Goal: Complete application form

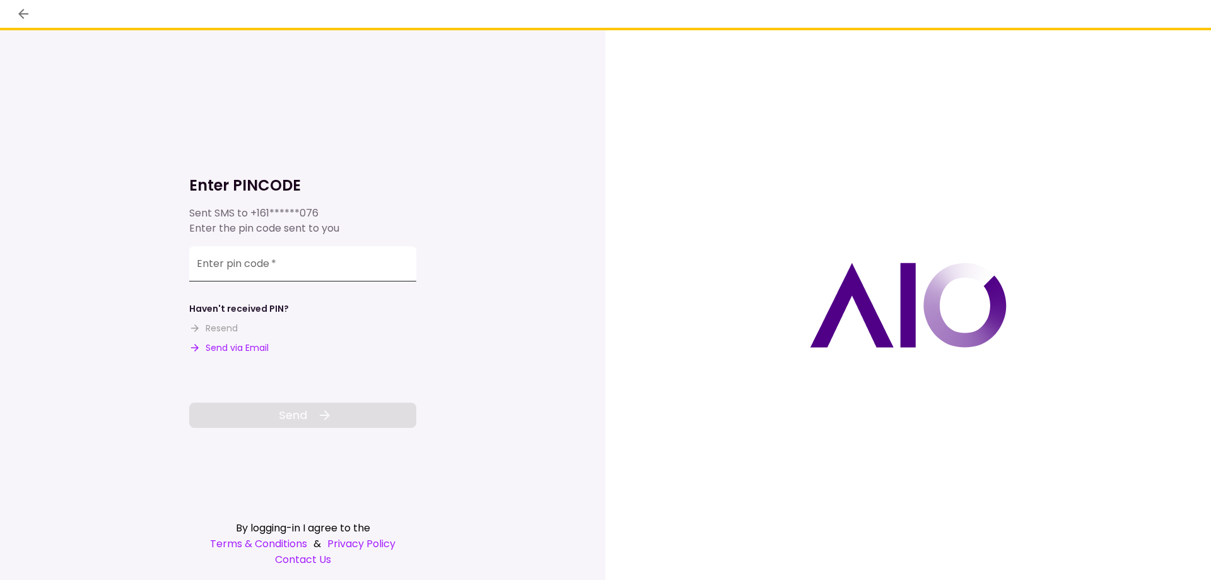
click at [310, 266] on input "Enter pin code   *" at bounding box center [302, 263] width 227 height 35
type input "******"
click at [321, 405] on button "Send" at bounding box center [302, 415] width 227 height 25
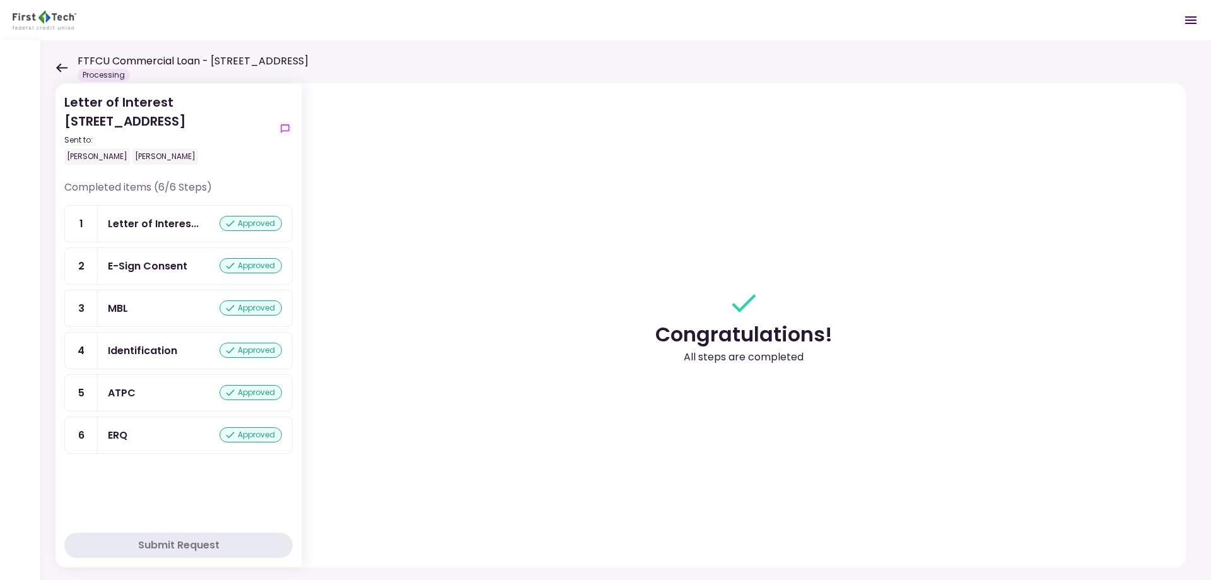
click at [62, 68] on icon at bounding box center [61, 67] width 11 height 9
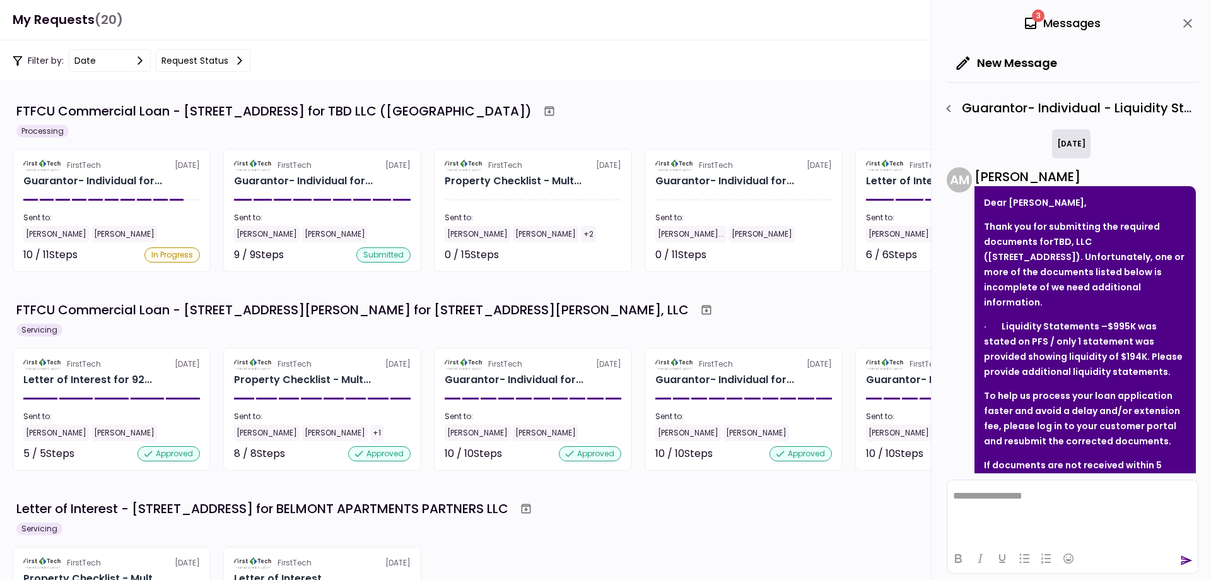
scroll to position [138, 0]
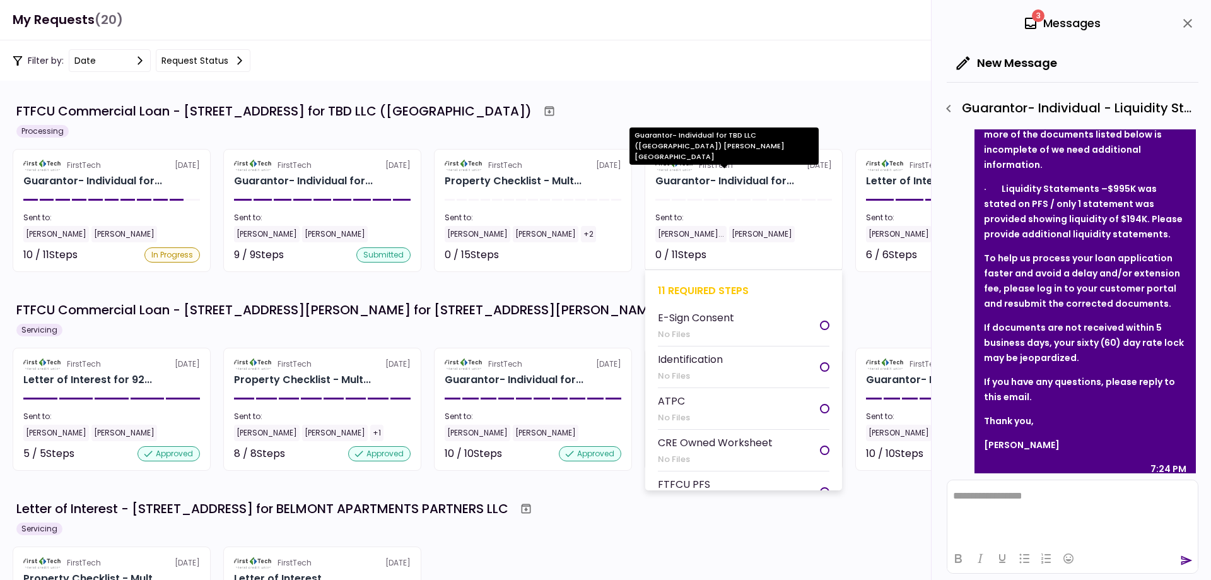
click at [748, 172] on div "Guarantor- Individual for TBD LLC ([GEOGRAPHIC_DATA]) [PERSON_NAME][GEOGRAPHIC_…" at bounding box center [724, 150] width 189 height 46
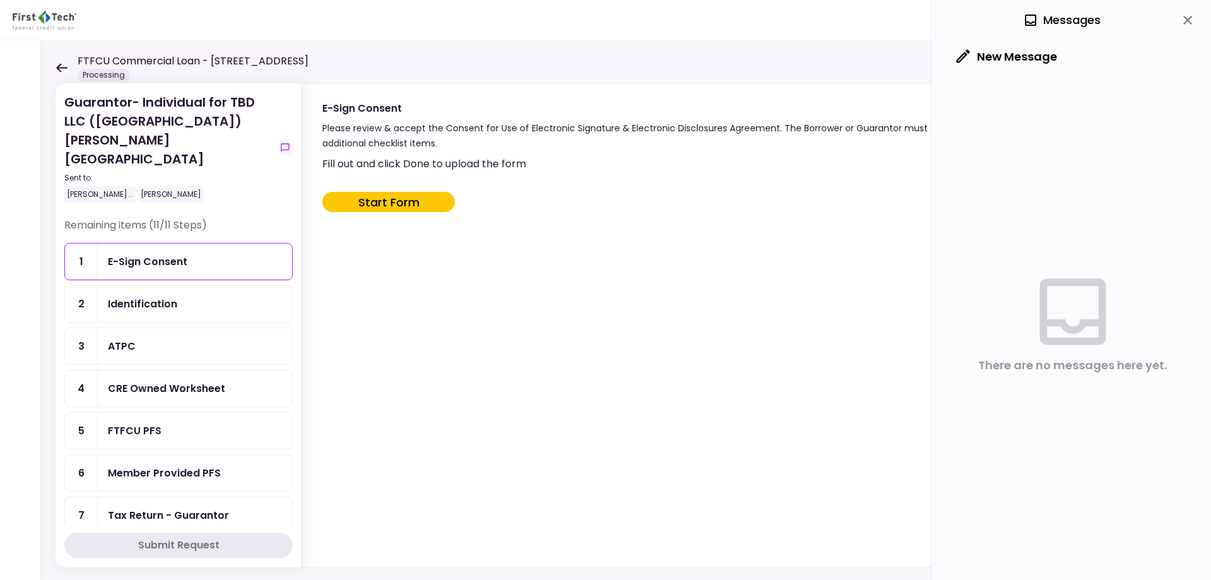
click at [64, 73] on div "FTFCU Commercial Loan - 3105 Clairpoint Court Processing" at bounding box center [182, 68] width 253 height 28
click at [64, 68] on icon at bounding box center [61, 67] width 11 height 9
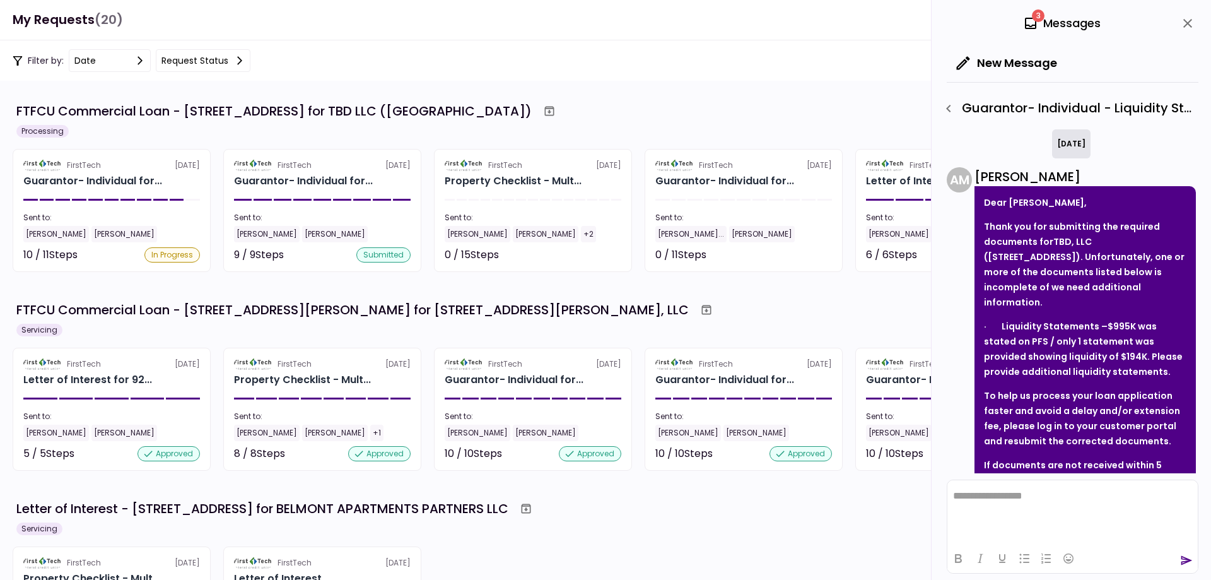
scroll to position [138, 0]
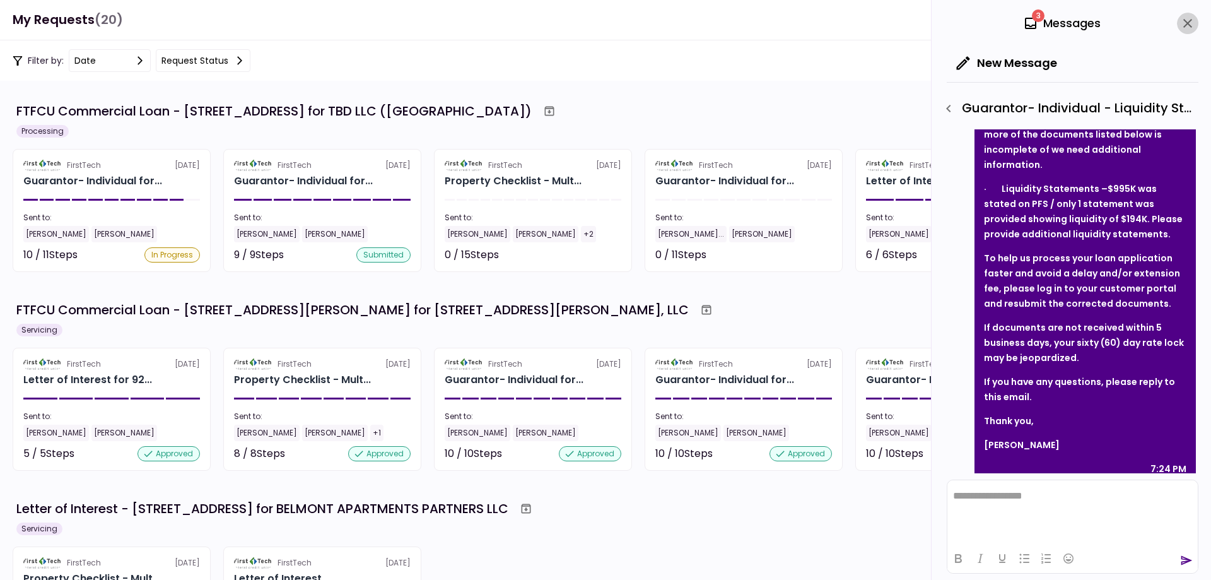
click at [1195, 23] on icon "close" at bounding box center [1187, 23] width 15 height 15
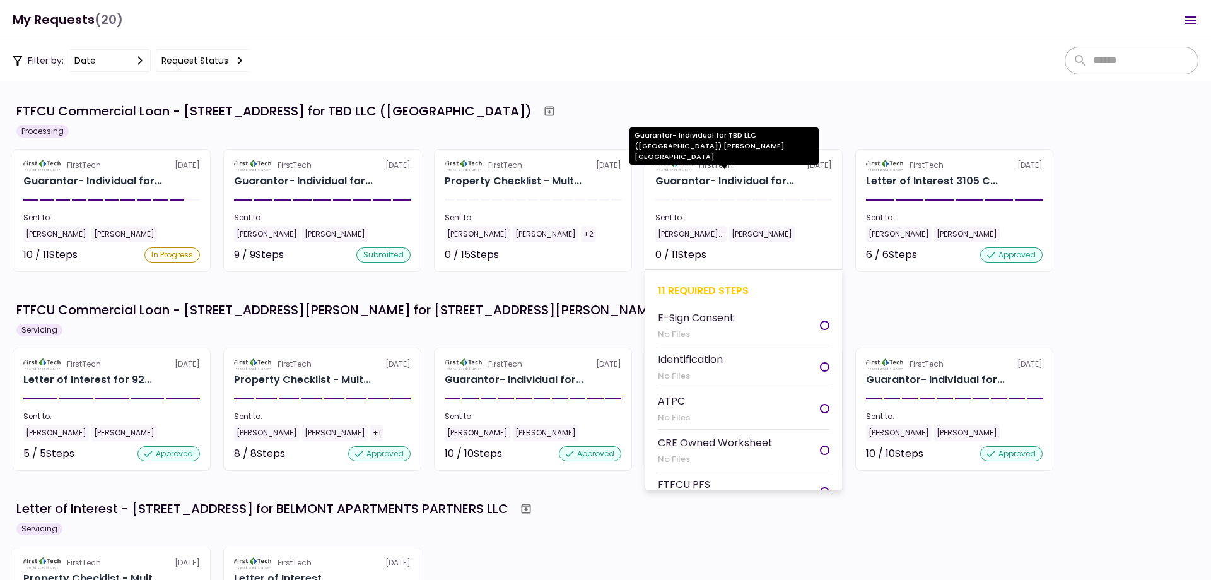
click at [712, 177] on div "Guarantor- Individual for..." at bounding box center [725, 181] width 139 height 15
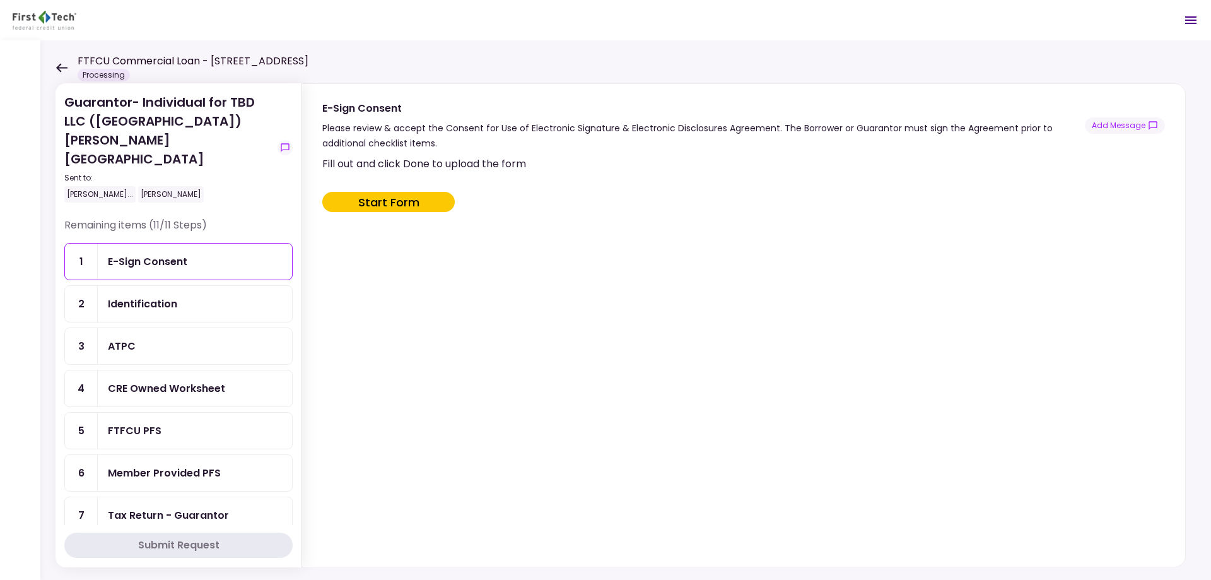
click at [408, 200] on button "Start Form" at bounding box center [388, 202] width 132 height 20
type input "***"
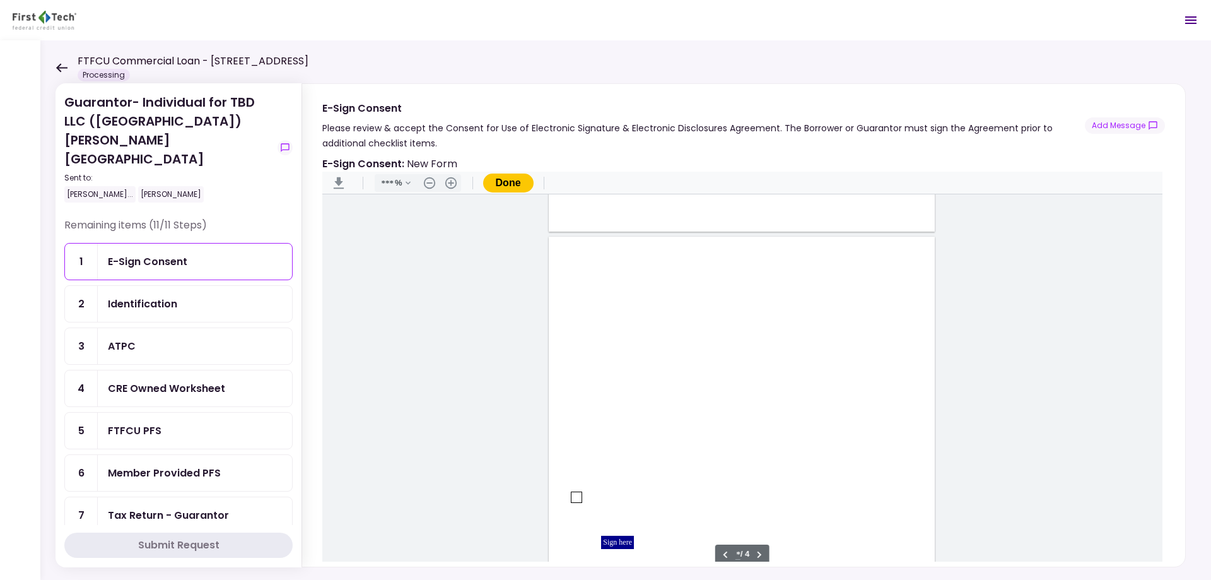
type input "*"
click at [575, 394] on div "Document Content" at bounding box center [577, 394] width 10 height 10
click at [613, 438] on div "Sign here" at bounding box center [617, 439] width 33 height 13
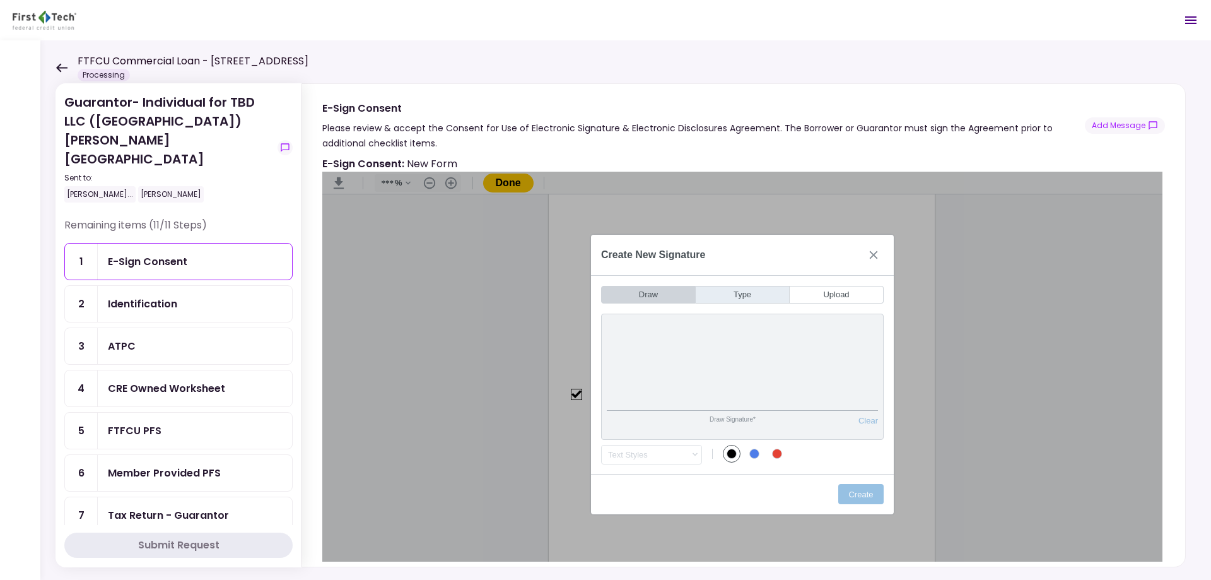
click at [727, 297] on button "Type" at bounding box center [743, 295] width 94 height 18
type input "*"
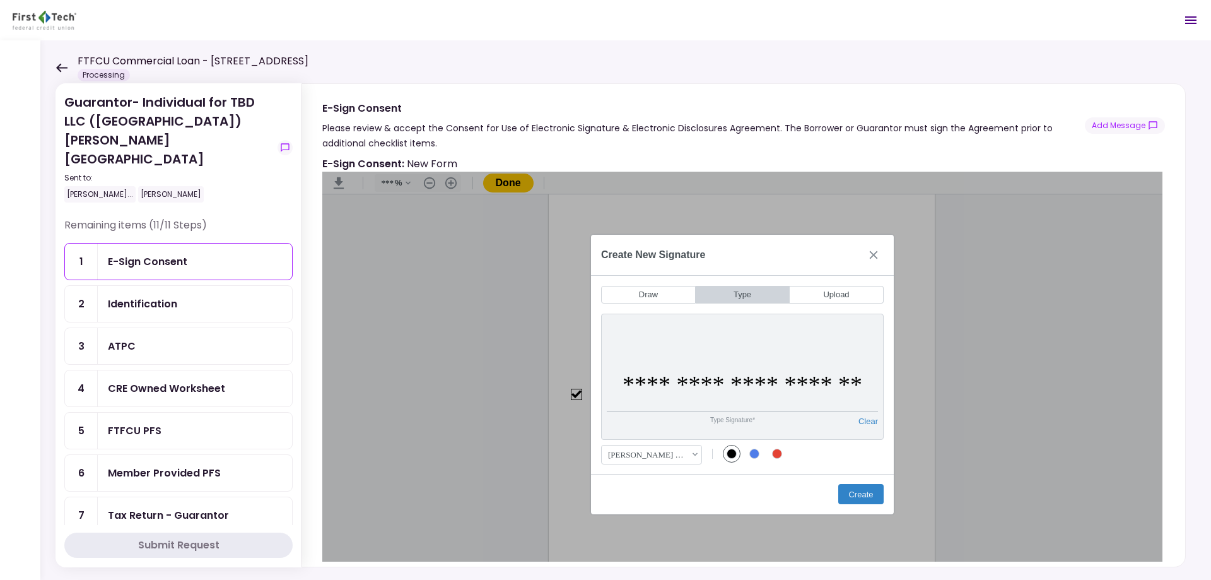
click at [811, 382] on input "**********" at bounding box center [742, 385] width 271 height 54
type input "**********"
drag, startPoint x: 859, startPoint y: 491, endPoint x: 905, endPoint y: 302, distance: 194.6
click at [859, 491] on button "Create" at bounding box center [860, 494] width 45 height 20
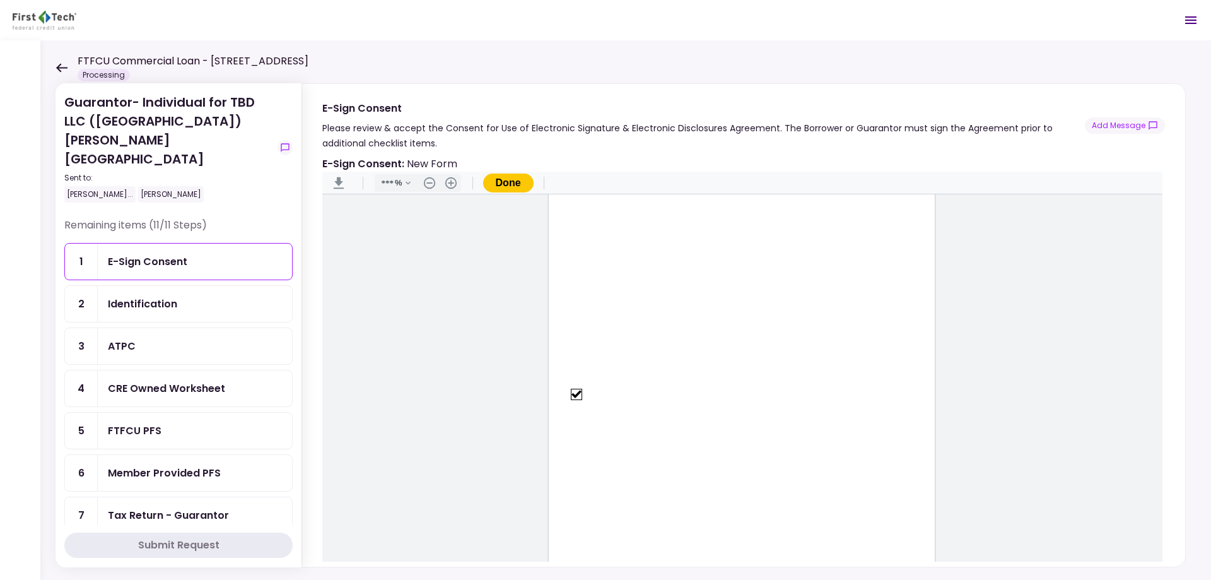
click at [500, 182] on button "Done" at bounding box center [508, 183] width 50 height 19
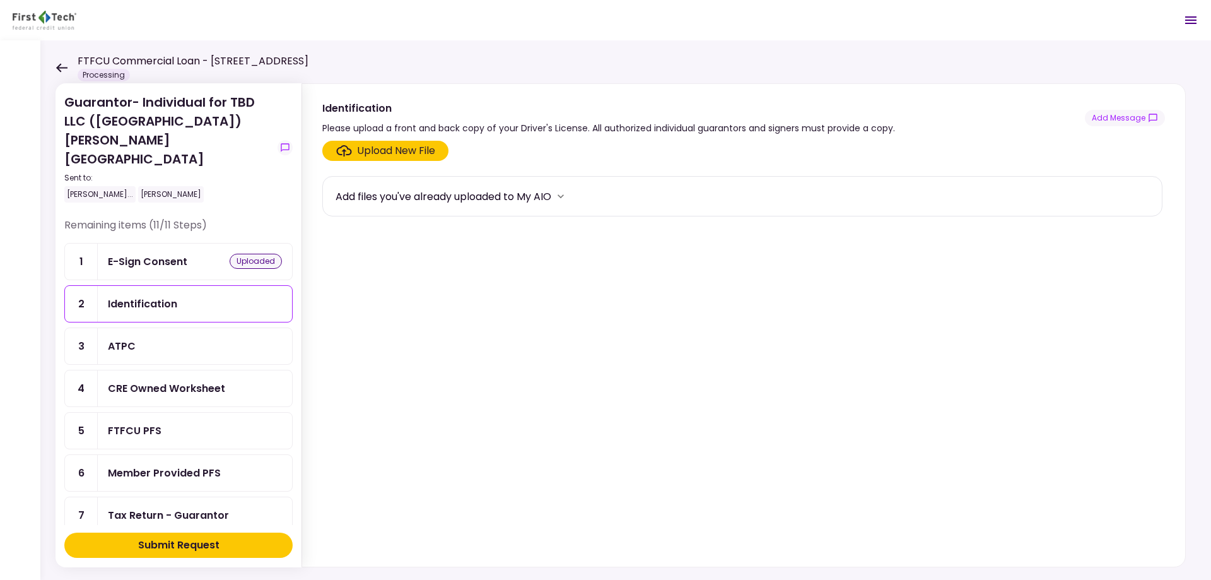
click at [147, 338] on div "ATPC" at bounding box center [195, 346] width 174 height 16
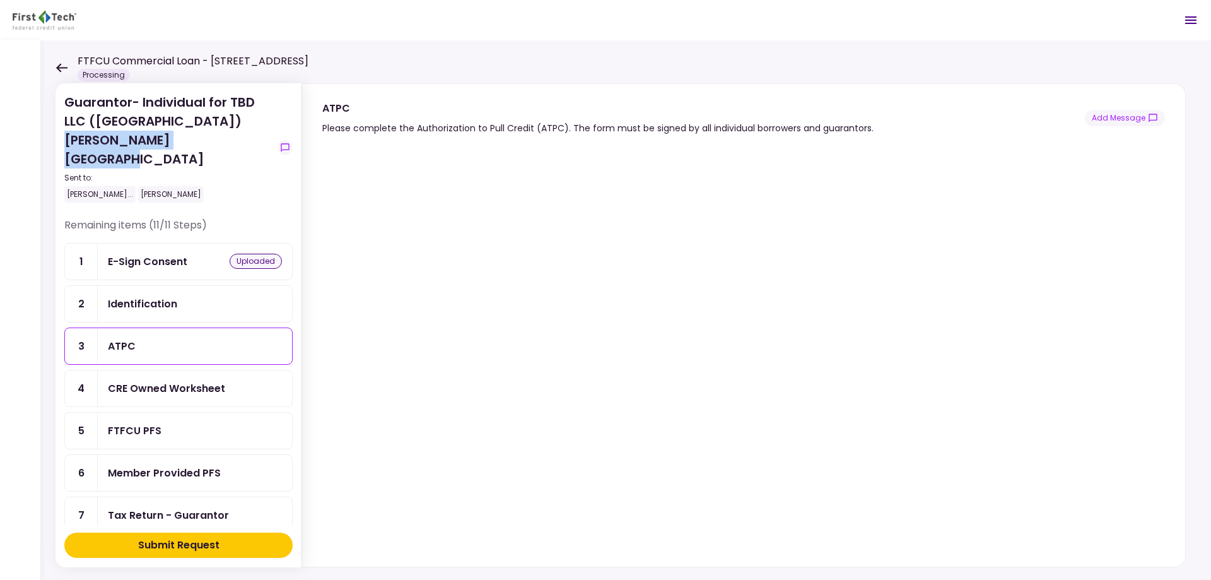
drag, startPoint x: 229, startPoint y: 139, endPoint x: 57, endPoint y: 139, distance: 172.2
click at [57, 139] on section "Guarantor- Individual for TBD LLC ([GEOGRAPHIC_DATA]) [PERSON_NAME] Sent to: [P…" at bounding box center [179, 325] width 246 height 484
copy div "[PERSON_NAME]"
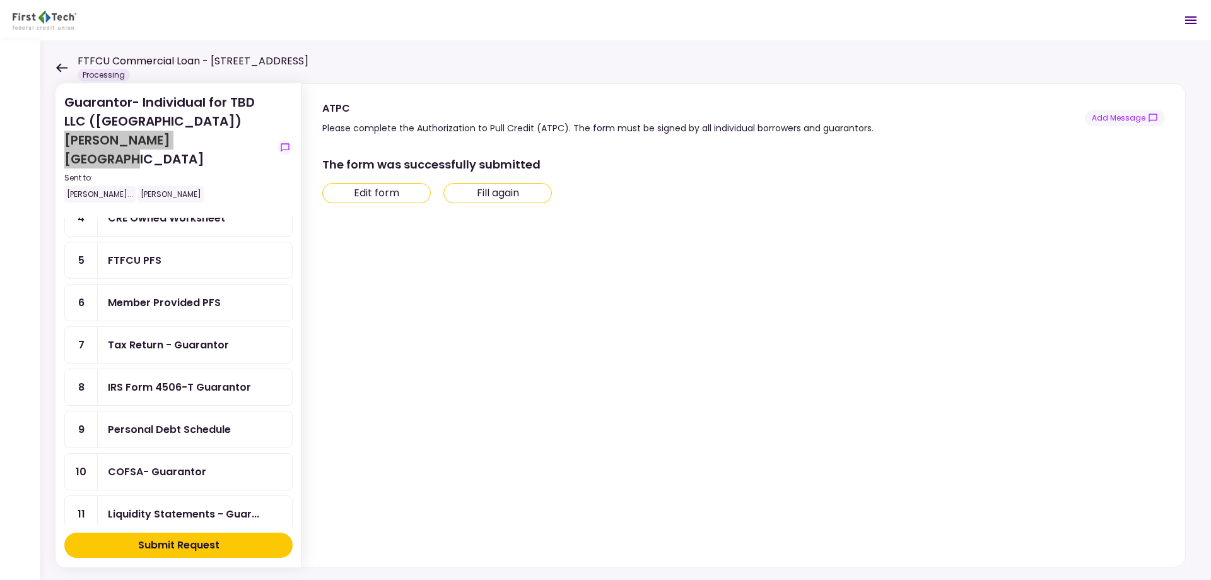
scroll to position [128, 0]
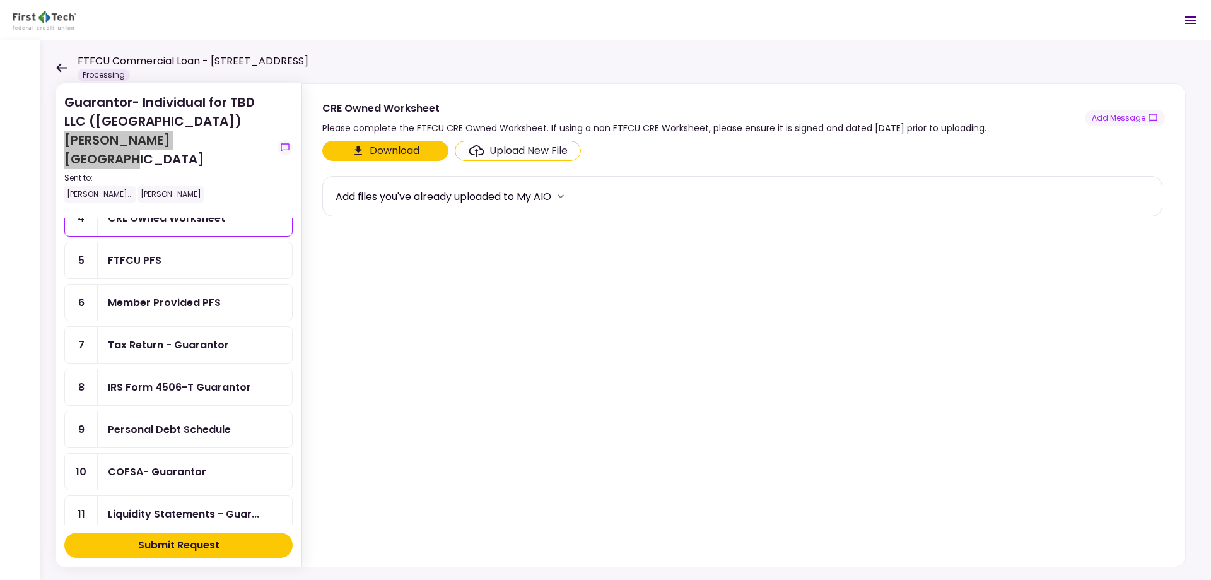
click at [169, 252] on div "FTFCU PFS" at bounding box center [195, 260] width 174 height 16
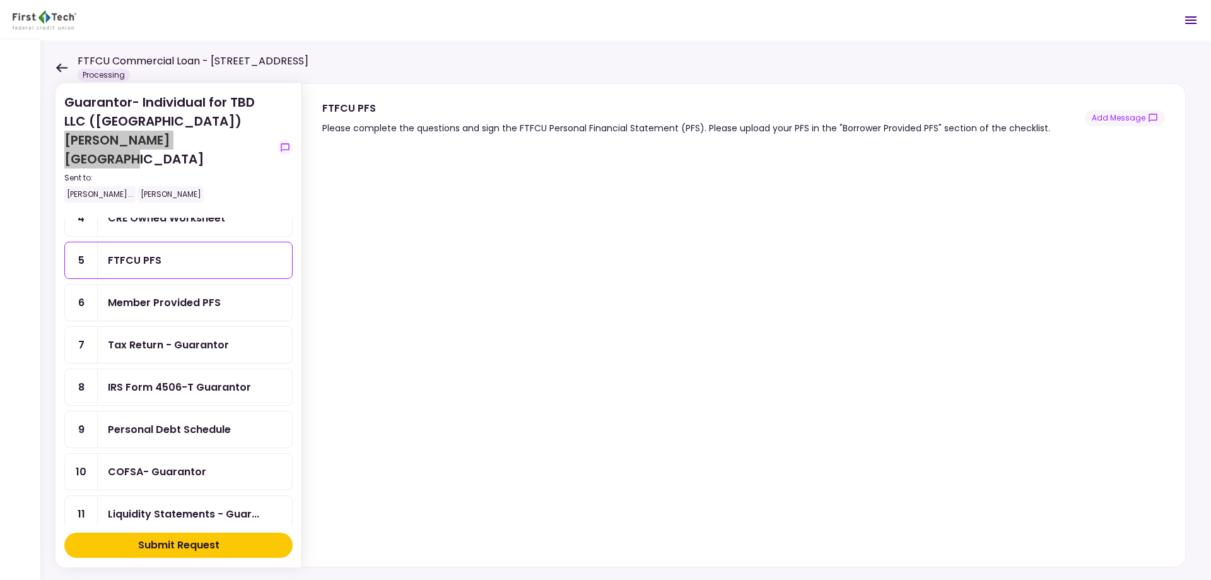
scroll to position [16, 0]
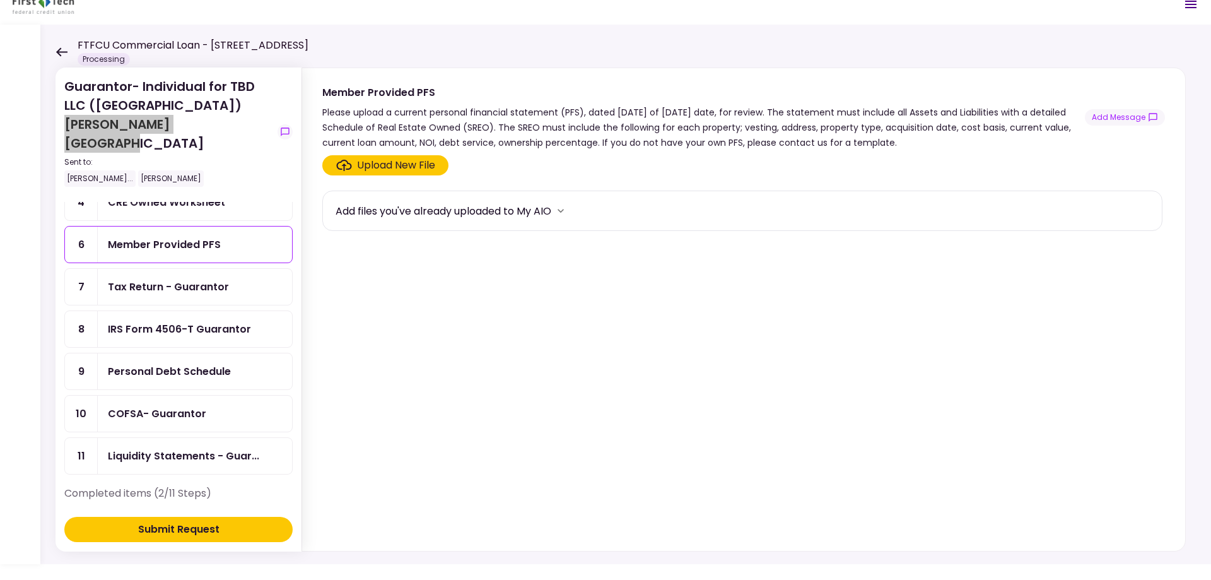
scroll to position [65, 0]
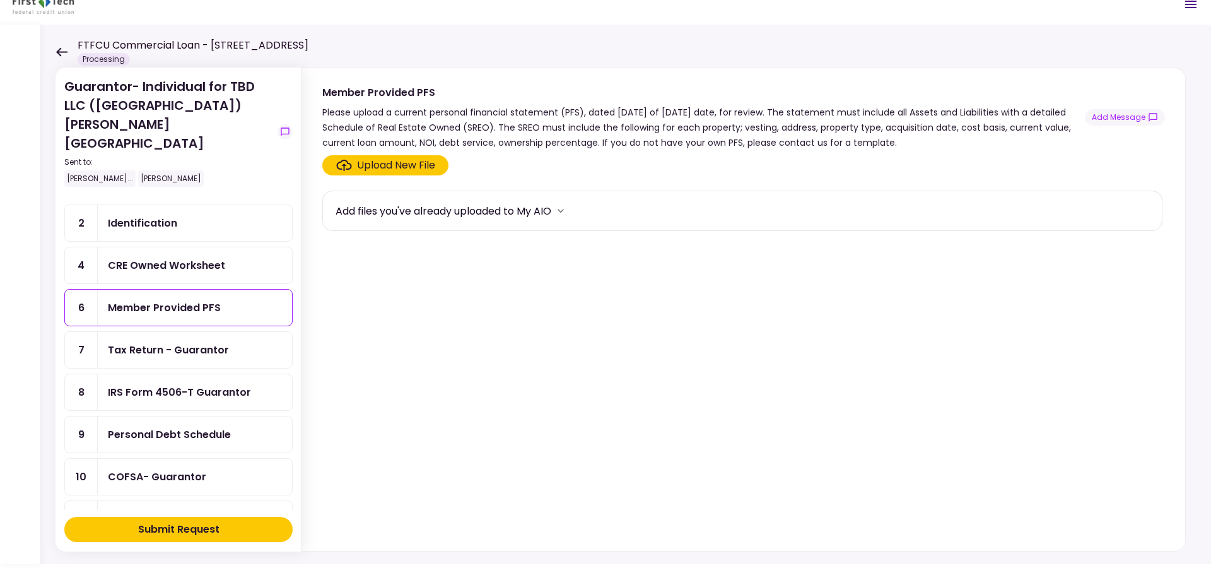
click at [390, 165] on div "Upload New File" at bounding box center [396, 165] width 78 height 15
click at [0, 0] on input "Upload New File" at bounding box center [0, 0] width 0 height 0
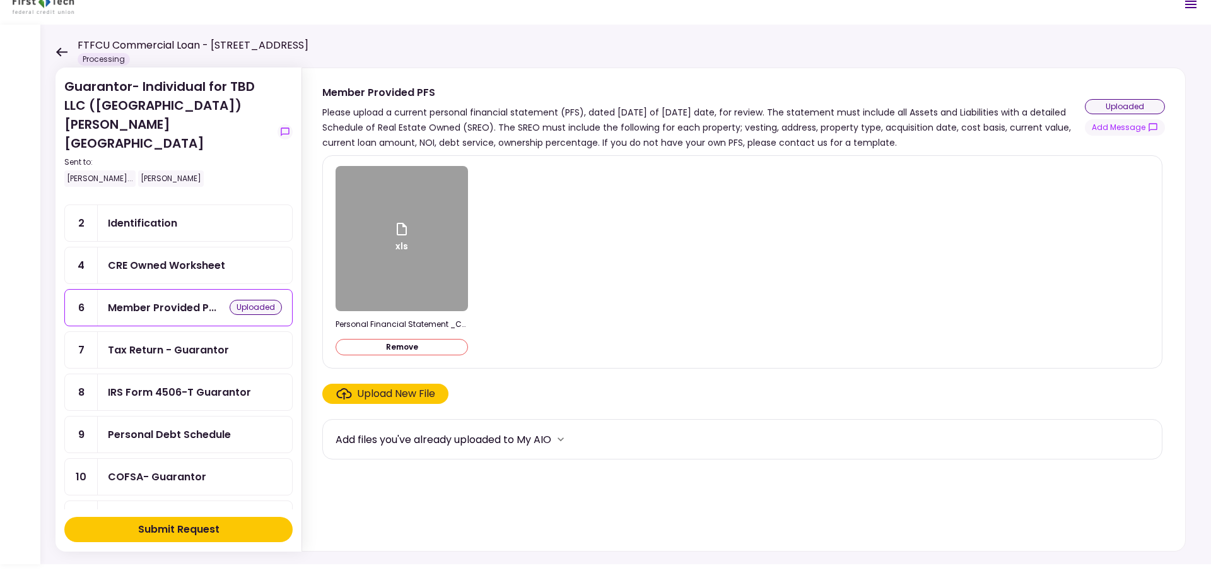
click at [223, 533] on button "Submit Request" at bounding box center [178, 529] width 228 height 25
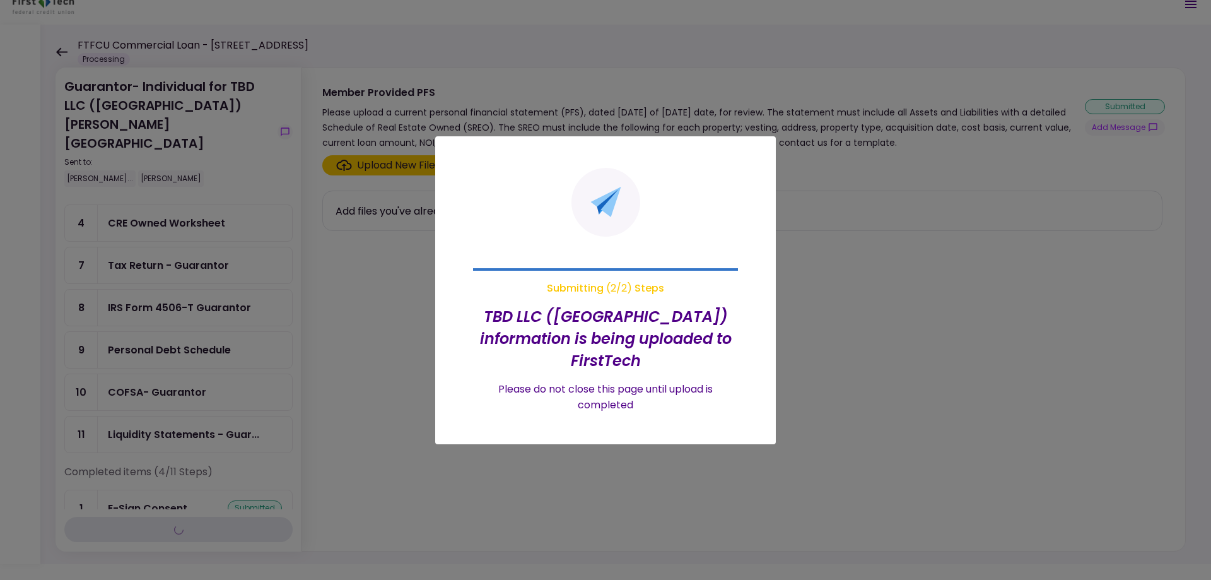
scroll to position [23, 0]
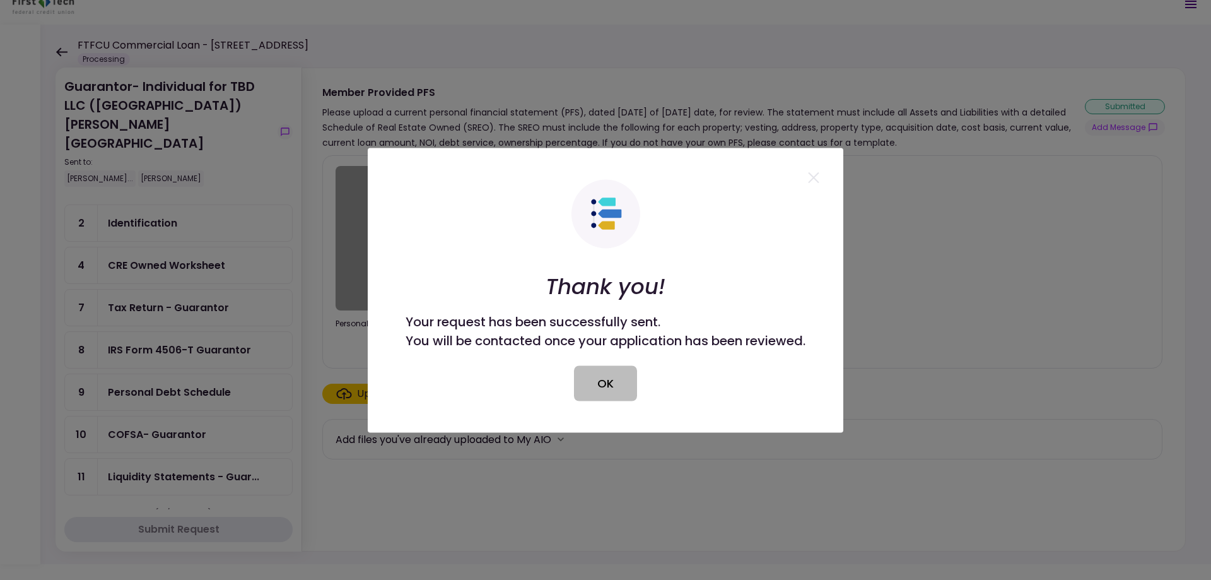
click at [621, 378] on button "OK" at bounding box center [605, 382] width 63 height 35
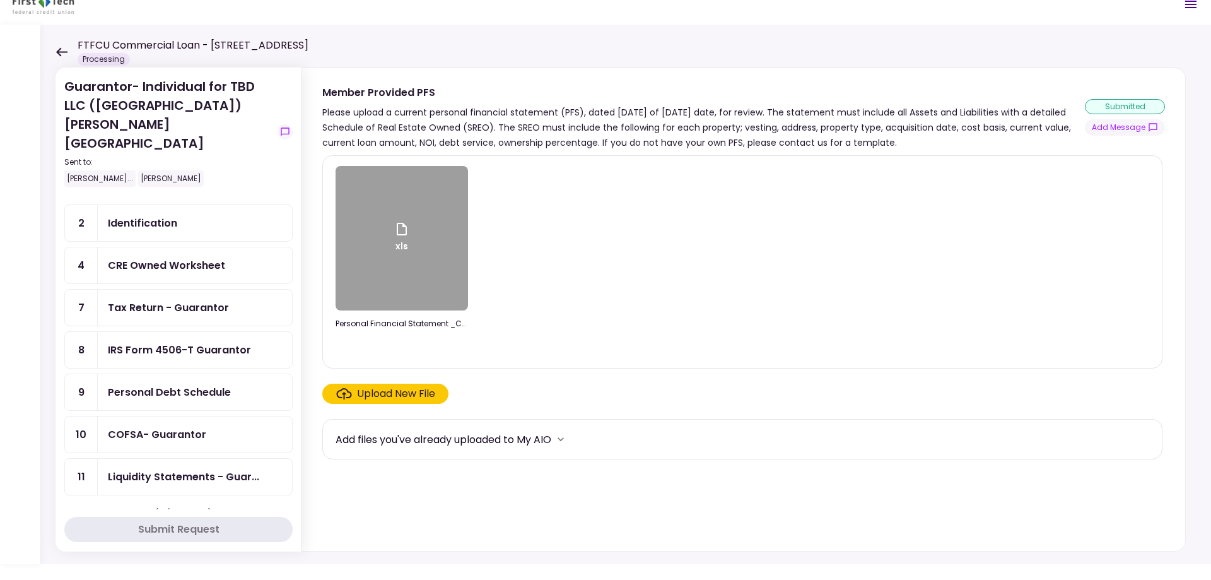
click at [172, 426] on div "COFSA- Guarantor" at bounding box center [157, 434] width 98 height 16
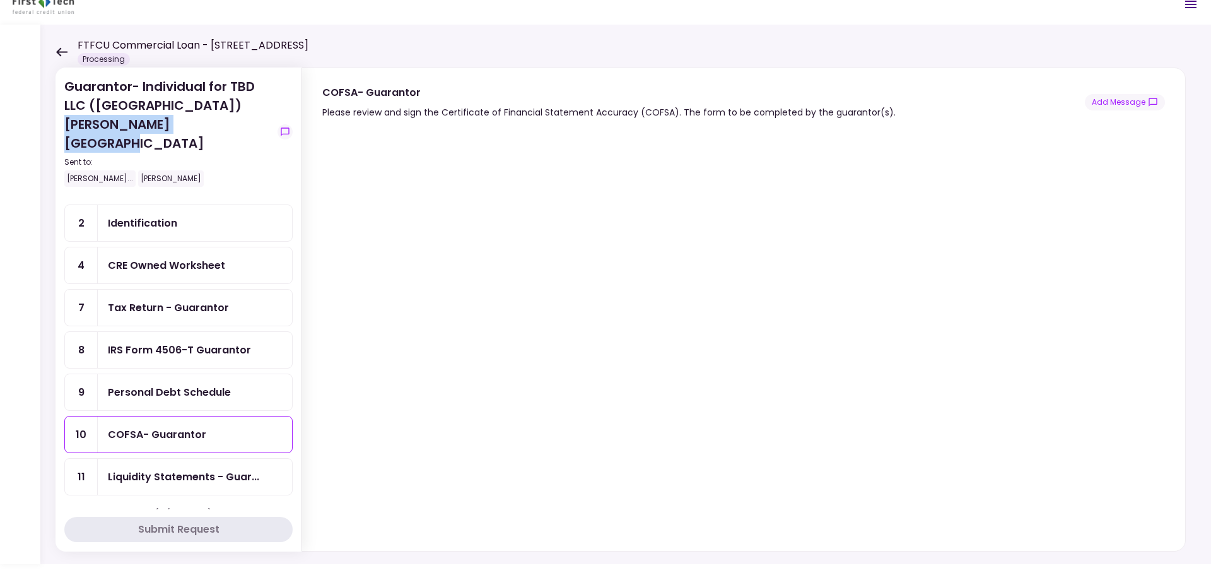
drag, startPoint x: 233, startPoint y: 123, endPoint x: 65, endPoint y: 128, distance: 168.5
click at [65, 128] on div "Guarantor- Individual for TBD LLC ([GEOGRAPHIC_DATA]) [PERSON_NAME] Sent to: [P…" at bounding box center [168, 132] width 208 height 110
copy div "[PERSON_NAME]"
